Goal: Find specific page/section: Find specific page/section

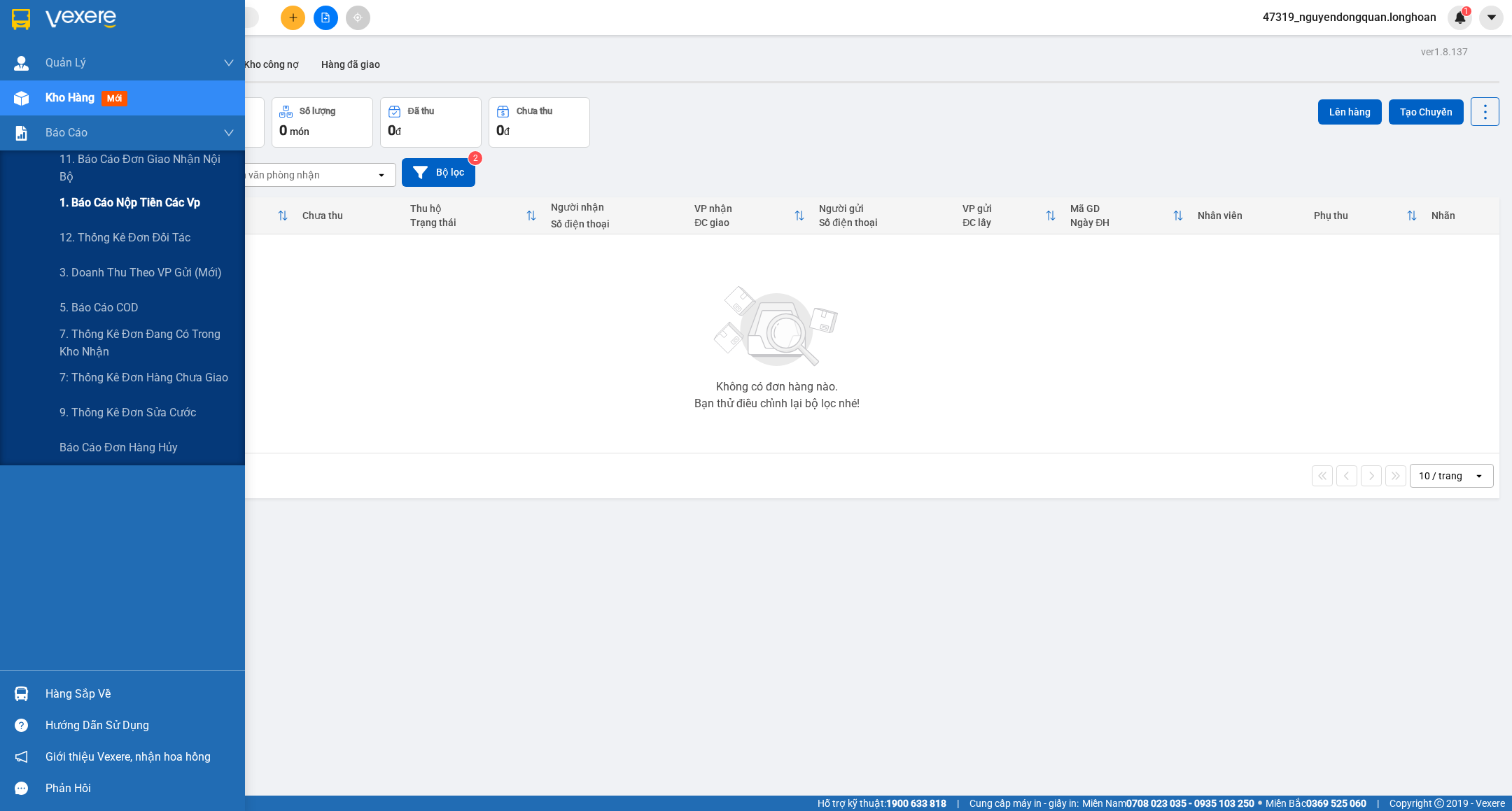
click at [158, 210] on span "1. Báo cáo nộp tiền các vp" at bounding box center [130, 203] width 141 height 17
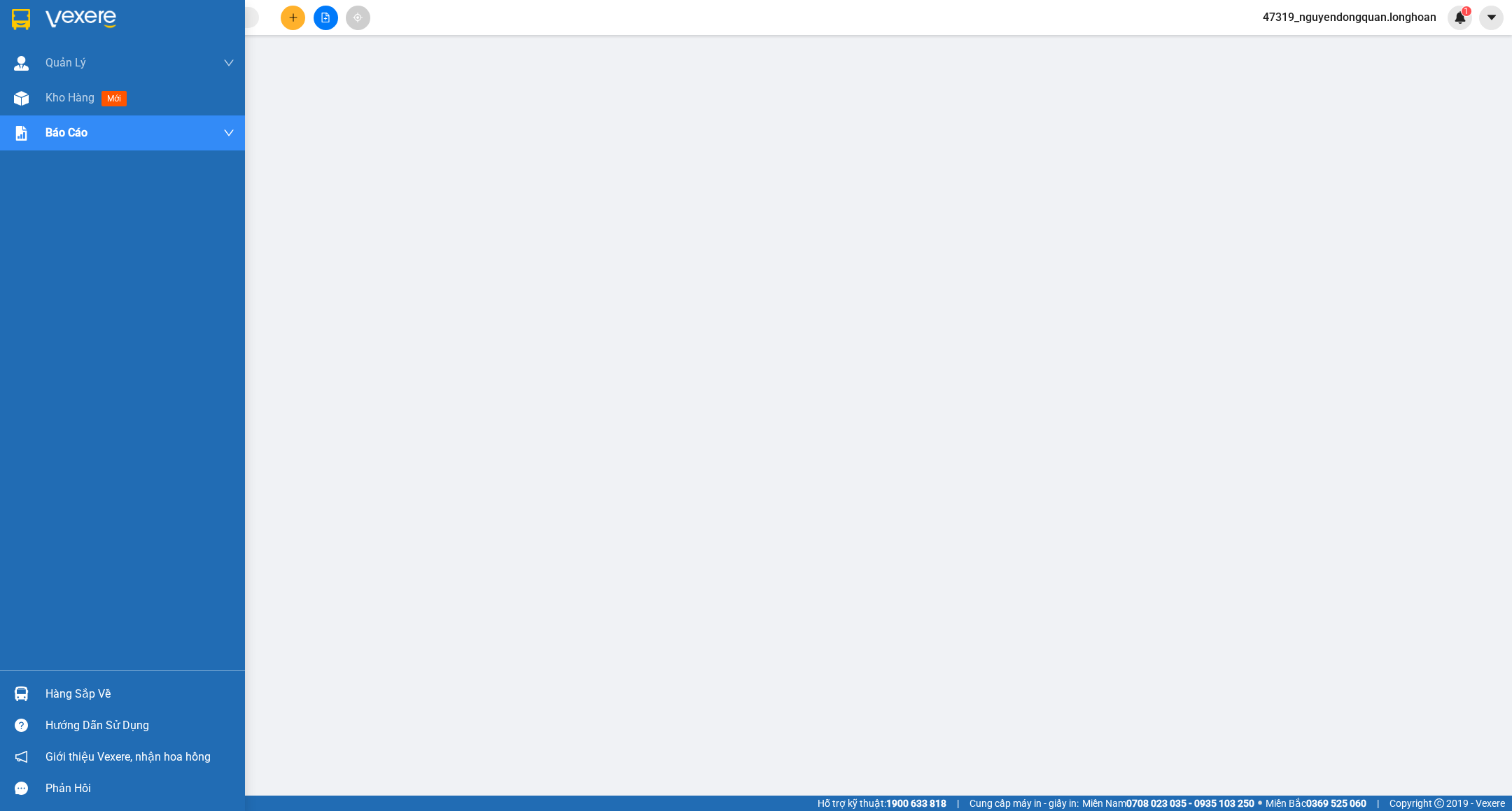
click at [86, 30] on div at bounding box center [122, 23] width 245 height 46
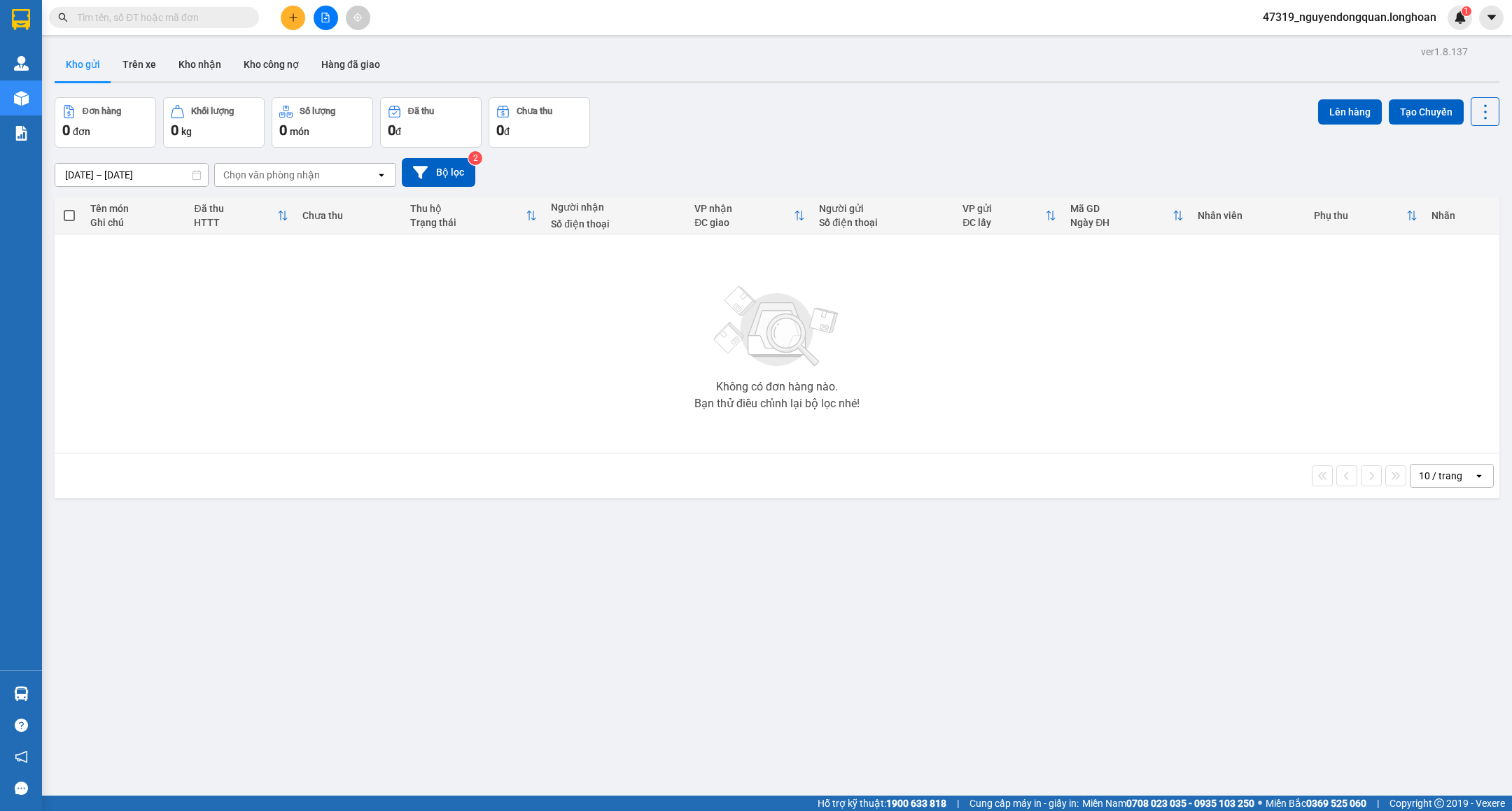
click at [745, 420] on div "Không có đơn hàng nào. Bạn thử điều chỉnh lại bộ lọc nhé!" at bounding box center [777, 343] width 1431 height 210
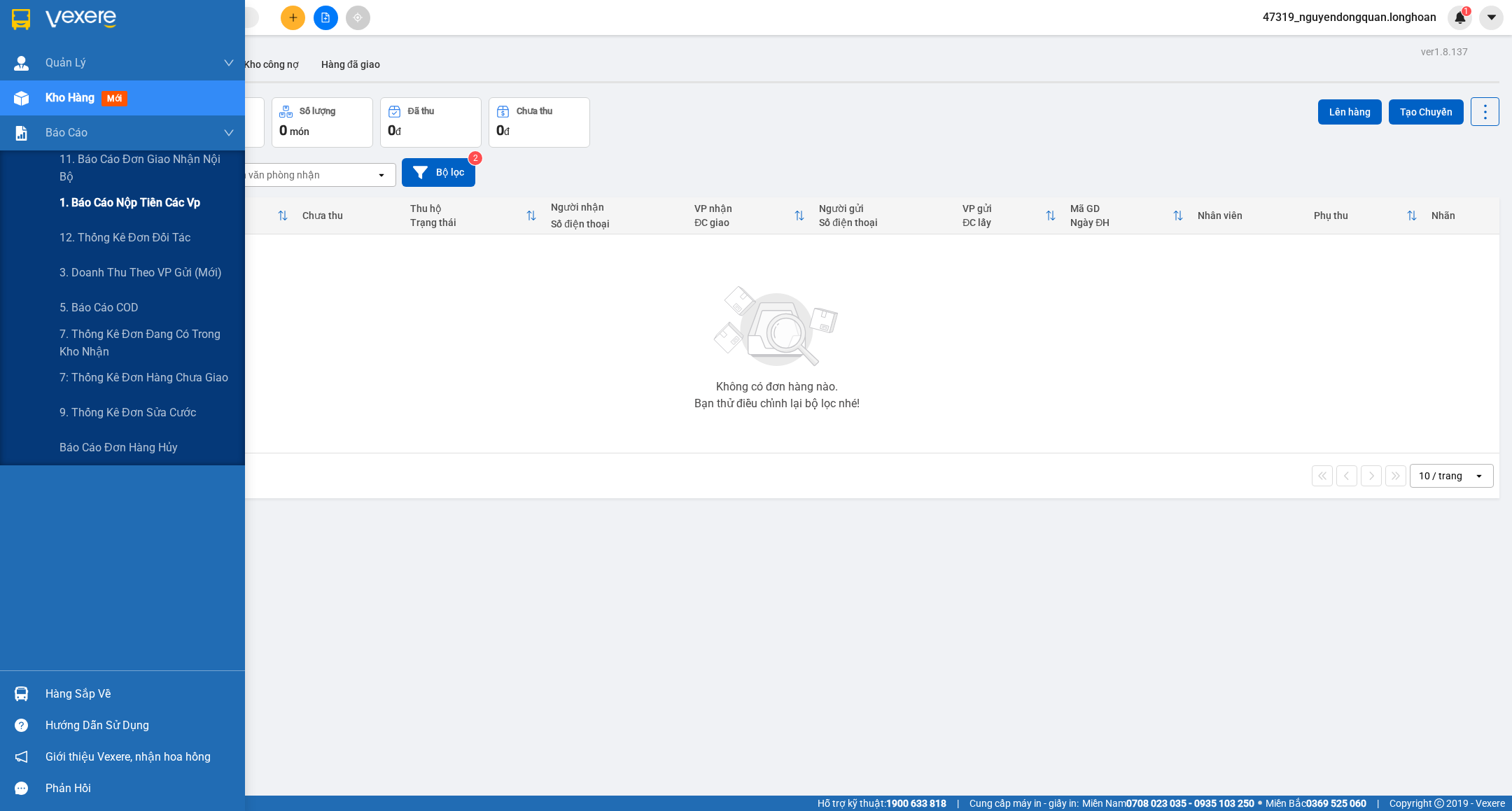
click at [135, 208] on span "1. Báo cáo nộp tiền các vp" at bounding box center [130, 203] width 141 height 17
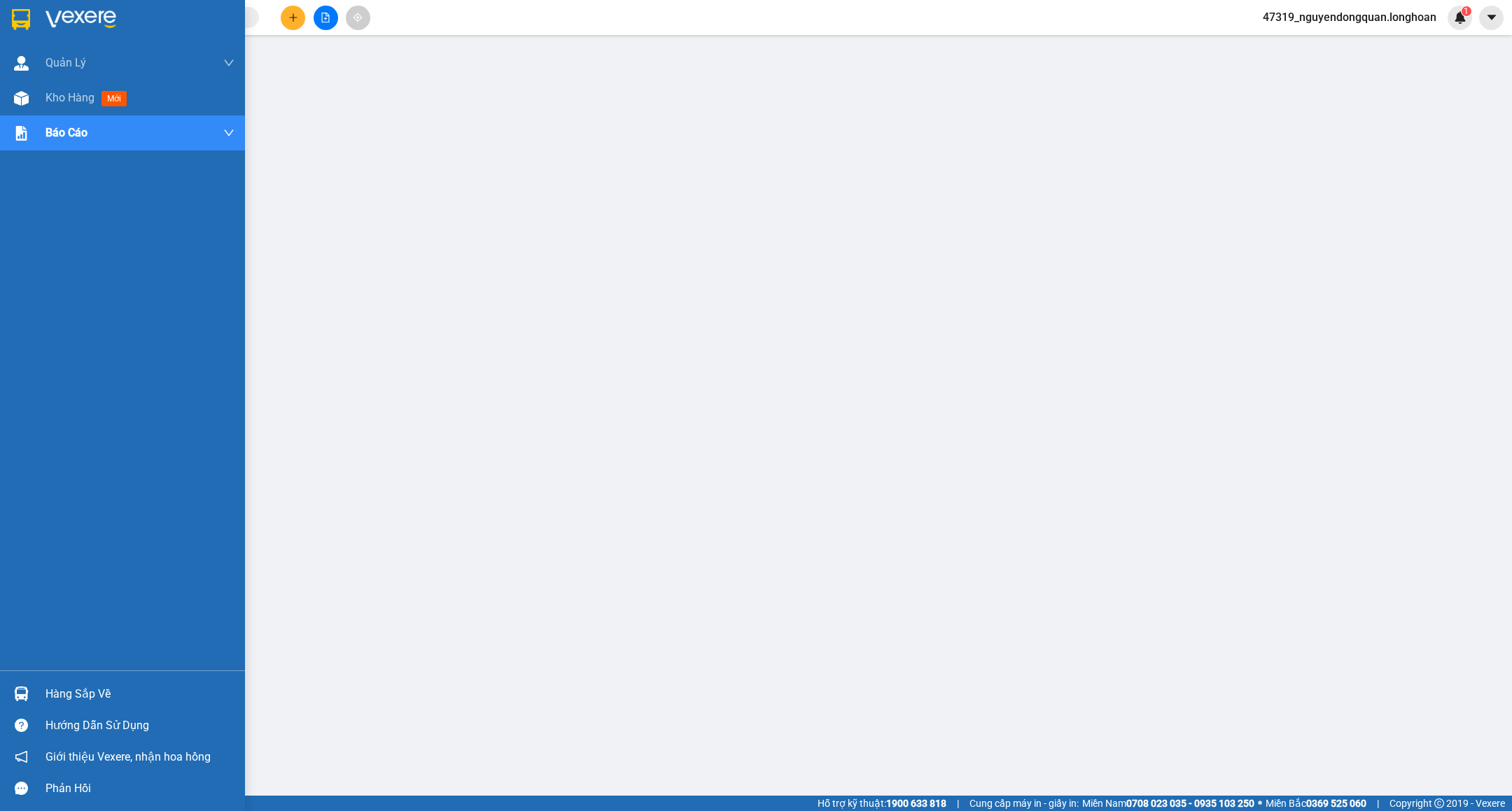
click at [48, 21] on img at bounding box center [81, 19] width 71 height 21
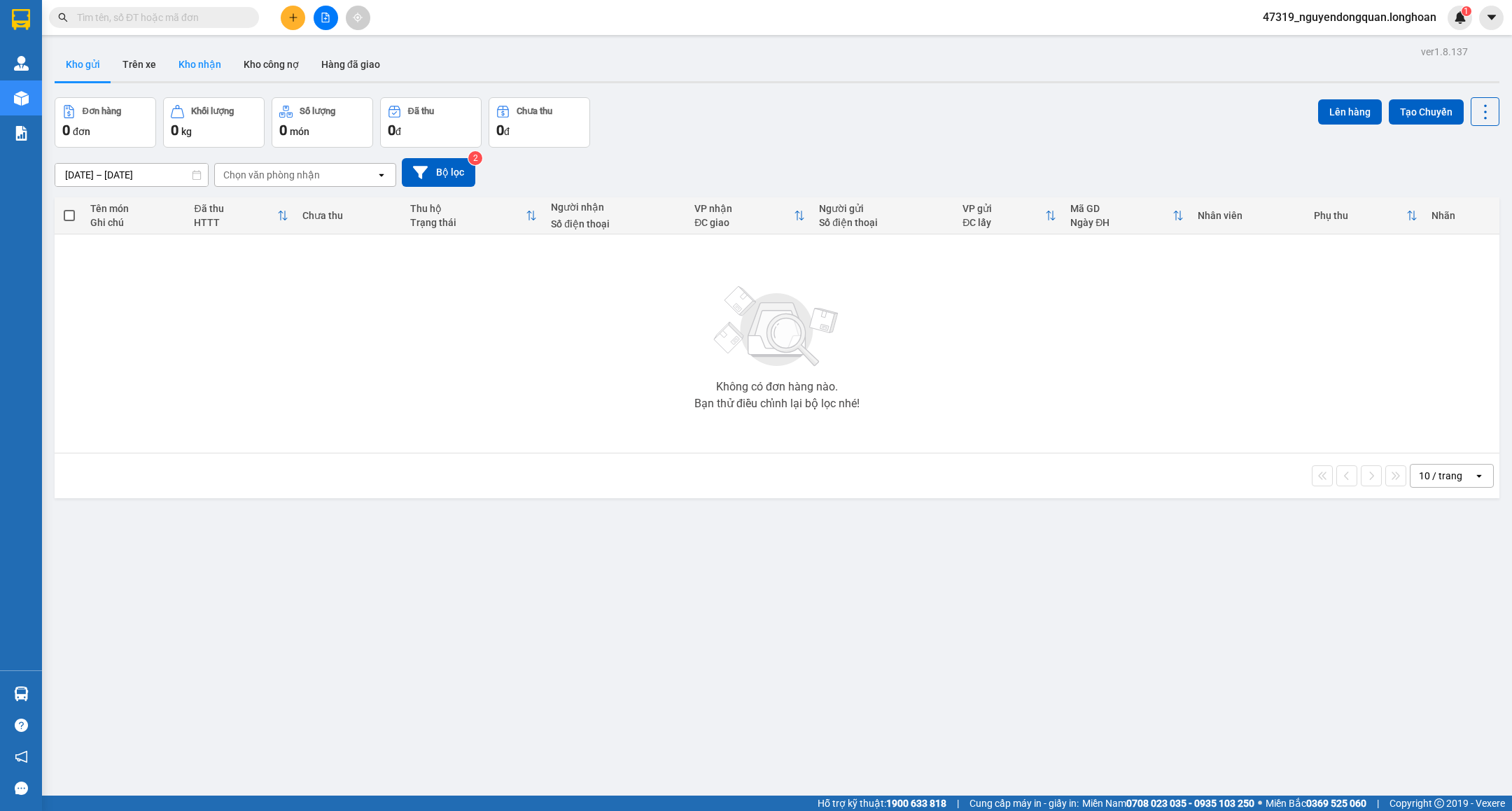
click at [208, 65] on button "Kho nhận" at bounding box center [200, 64] width 65 height 34
